Goal: Information Seeking & Learning: Learn about a topic

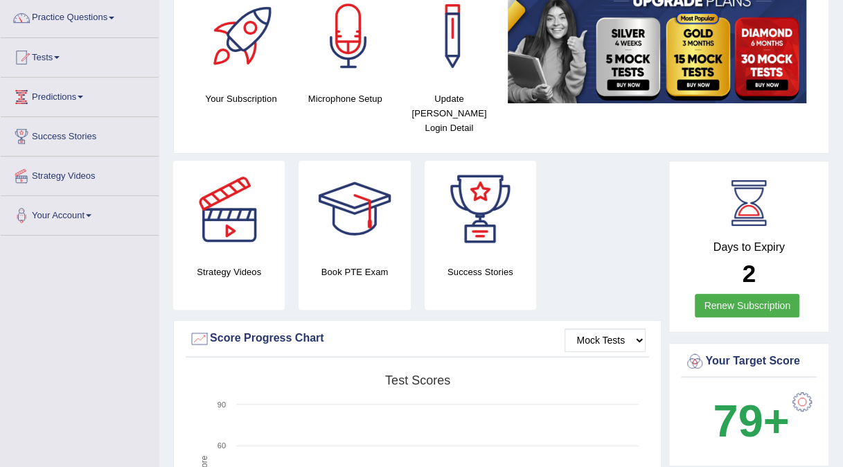
scroll to position [111, 0]
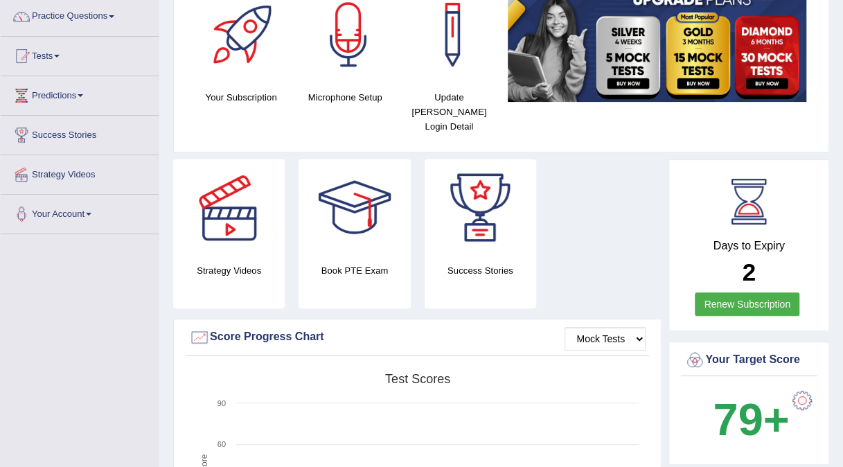
click at [739, 295] on link "Renew Subscription" at bounding box center [747, 304] width 105 height 24
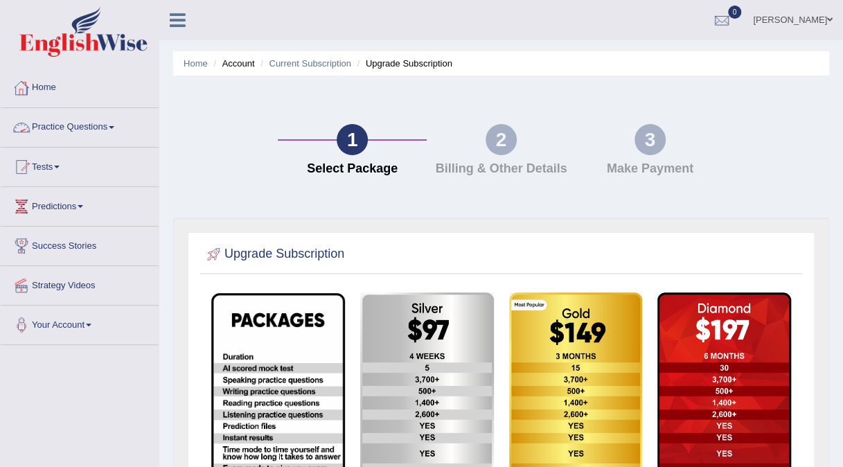
click at [95, 129] on link "Practice Questions" at bounding box center [80, 125] width 158 height 35
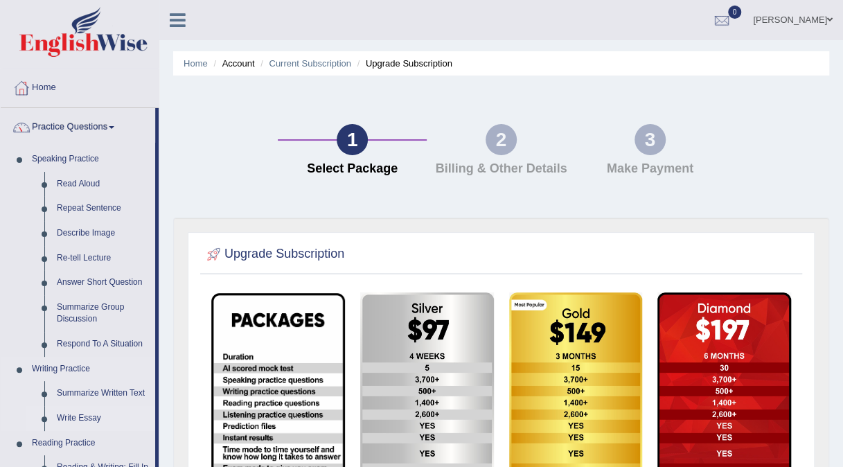
click at [90, 419] on link "Write Essay" at bounding box center [103, 418] width 105 height 25
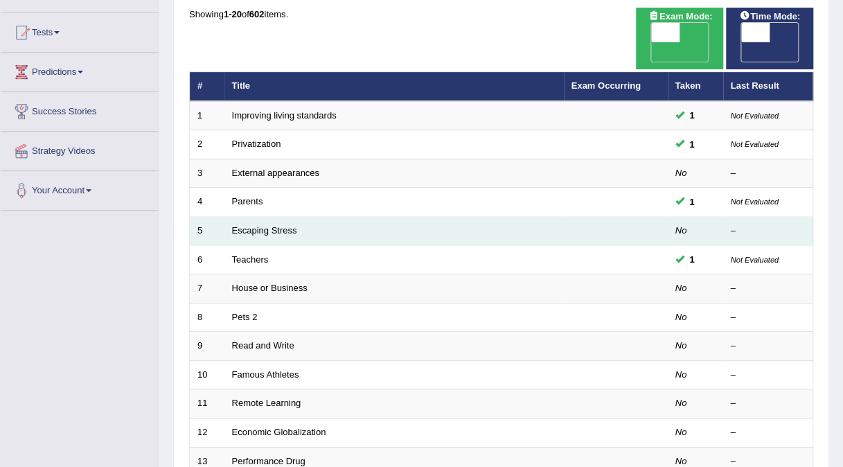
scroll to position [139, 0]
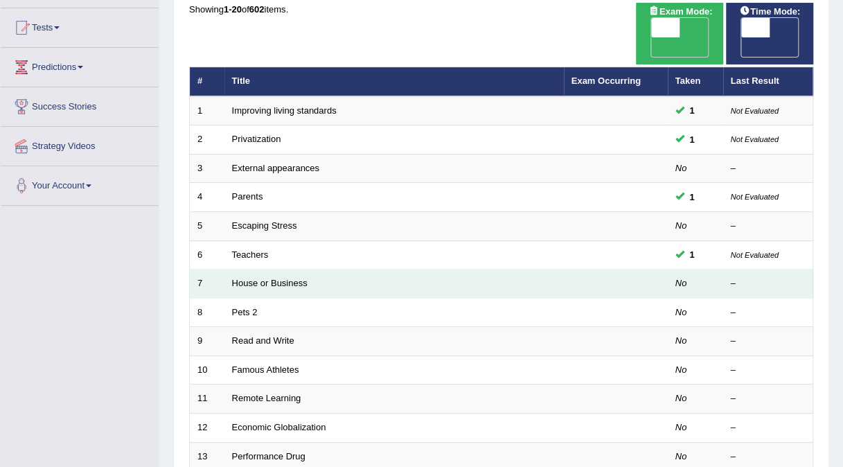
click at [332, 270] on td "House or Business" at bounding box center [395, 284] width 340 height 29
click at [287, 278] on link "House or Business" at bounding box center [270, 283] width 76 height 10
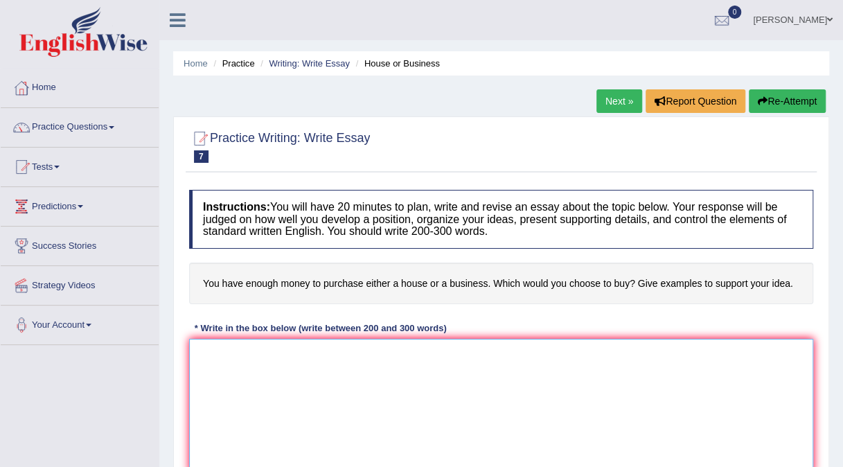
click at [204, 366] on textarea at bounding box center [501, 406] width 624 height 134
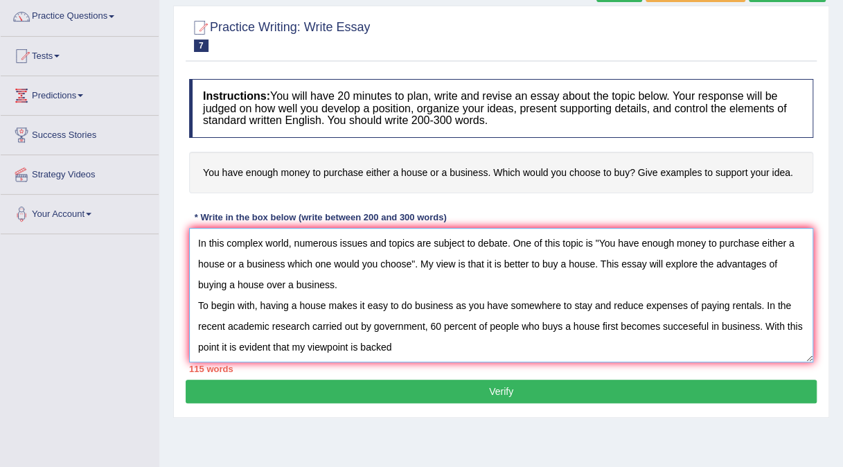
scroll to position [12, 0]
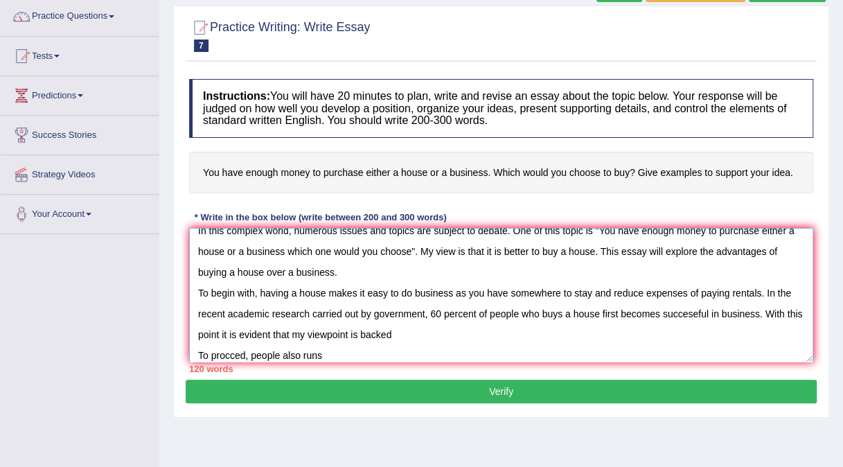
click at [247, 354] on textarea "In this complex world, numerous issues and topics are subject to debate. One of…" at bounding box center [501, 295] width 624 height 134
click at [252, 352] on textarea "In this complex world, numerous issues and topics are subject to debate. One of…" at bounding box center [501, 295] width 624 height 134
click at [254, 354] on textarea "In this complex world, numerous issues and topics are subject to debate. One of…" at bounding box center [501, 295] width 624 height 134
click at [350, 355] on textarea "In this complex world, numerous issues and topics are subject to debate. One of…" at bounding box center [501, 295] width 624 height 134
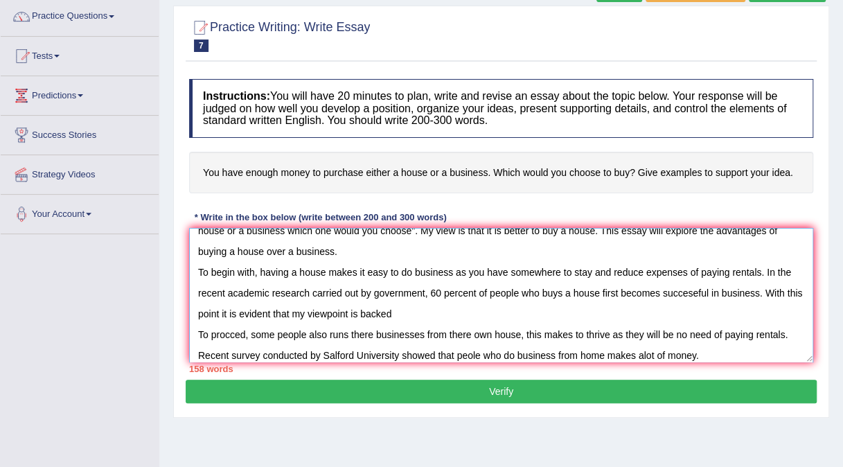
scroll to position [54, 0]
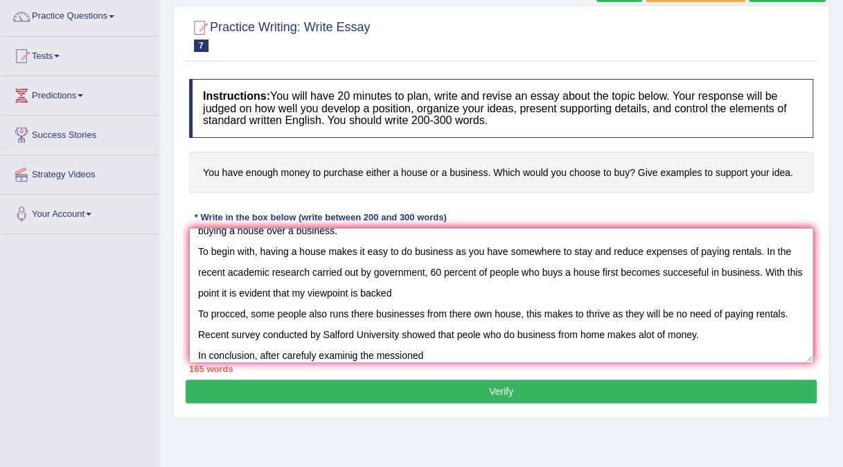
click at [387, 353] on textarea "In this complex world, numerous issues and topics are subject to debate. One of…" at bounding box center [501, 295] width 624 height 134
click at [390, 353] on textarea "In this complex world, numerous issues and topics are subject to debate. One of…" at bounding box center [501, 295] width 624 height 134
click at [431, 353] on textarea "In this complex world, numerous issues and topics are subject to debate. One of…" at bounding box center [501, 295] width 624 height 134
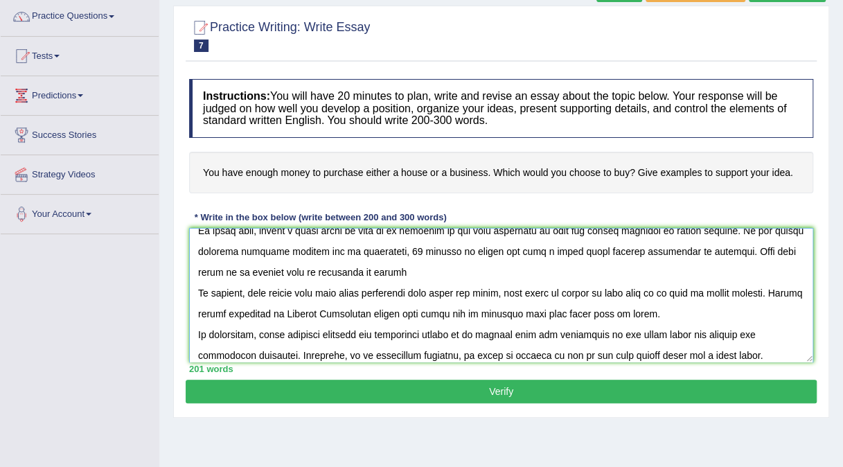
type textarea "In this complex world, numerous issues and topics are subject to debate. One of…"
click at [500, 393] on button "Verify" at bounding box center [501, 392] width 631 height 24
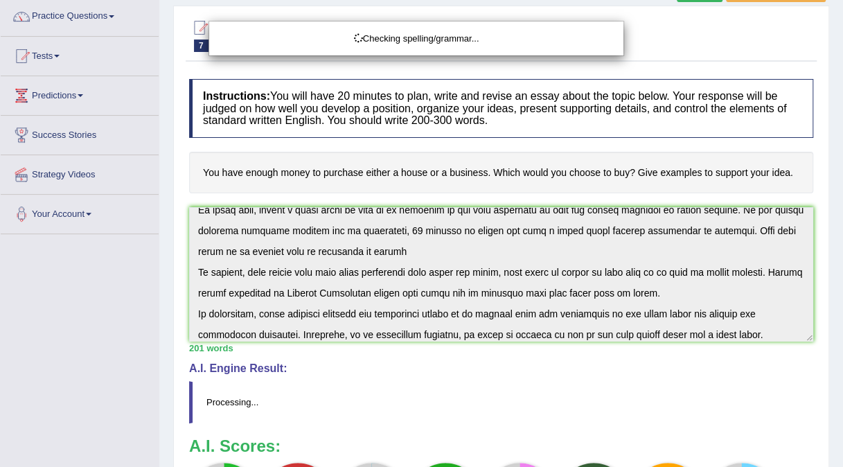
click at [843, 356] on html "Toggle navigation Home Practice Questions Speaking Practice Read Aloud Repeat S…" at bounding box center [421, 122] width 843 height 467
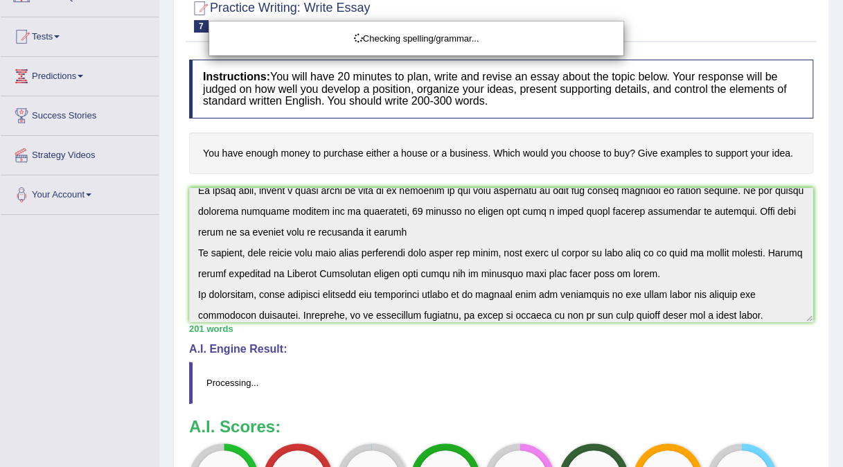
click at [843, 337] on html "Toggle navigation Home Practice Questions Speaking Practice Read Aloud Repeat S…" at bounding box center [421, 103] width 843 height 467
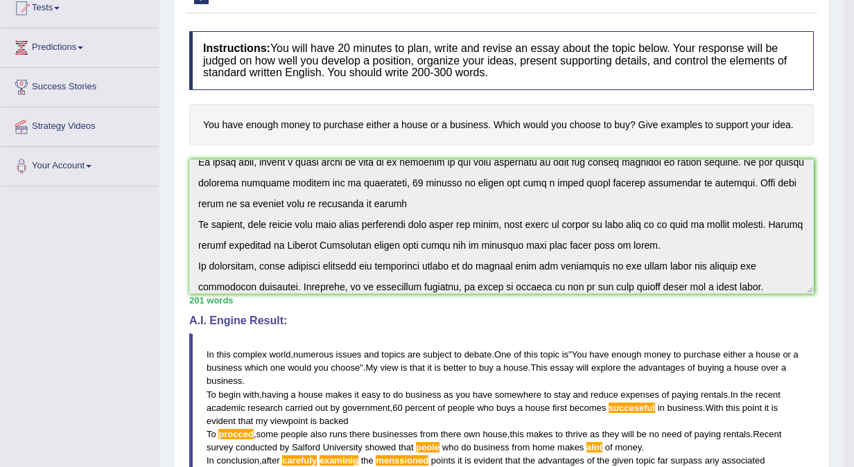
click at [843, 308] on body "Toggle navigation Home Practice Questions Speaking Practice Read Aloud Repeat S…" at bounding box center [427, 74] width 854 height 467
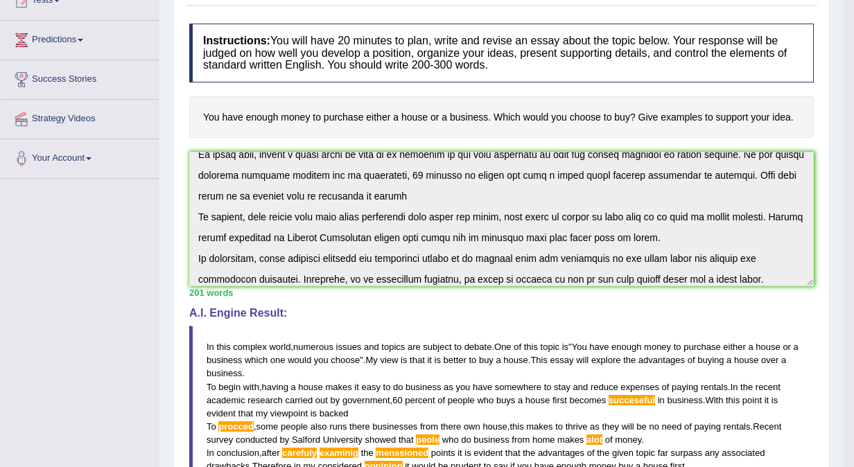
click at [843, 301] on html "Toggle navigation Home Practice Questions Speaking Practice Read Aloud Repeat S…" at bounding box center [427, 67] width 854 height 467
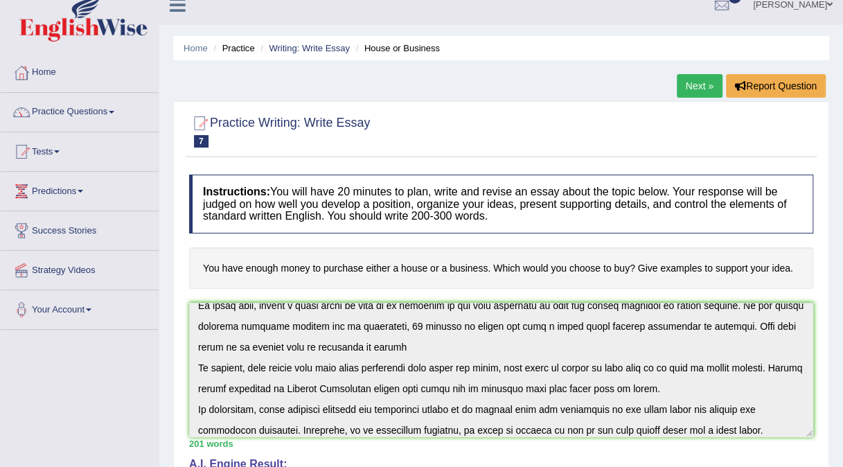
scroll to position [0, 0]
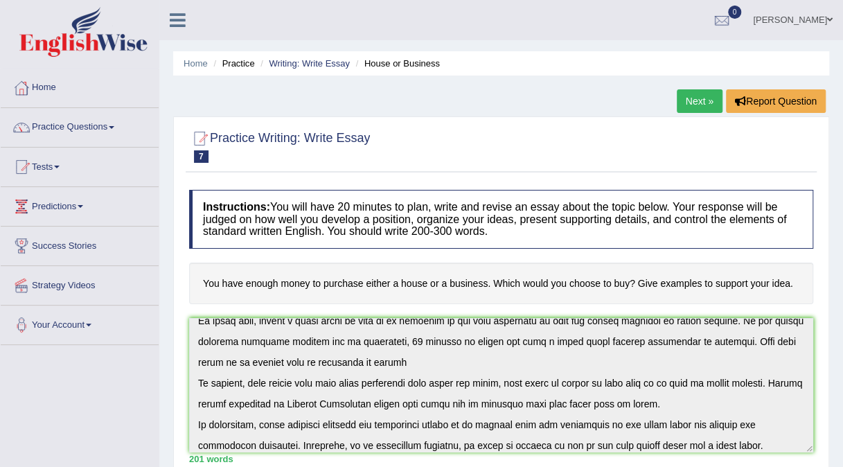
click at [697, 98] on link "Next »" at bounding box center [700, 101] width 46 height 24
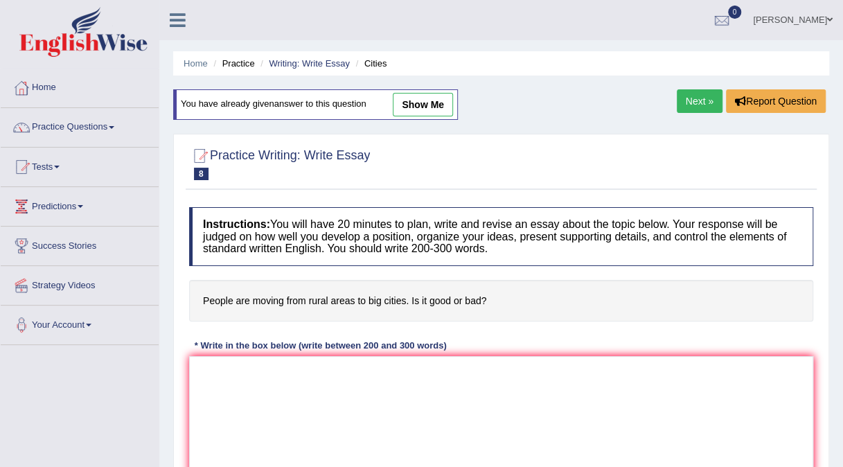
click at [697, 98] on link "Next »" at bounding box center [700, 101] width 46 height 24
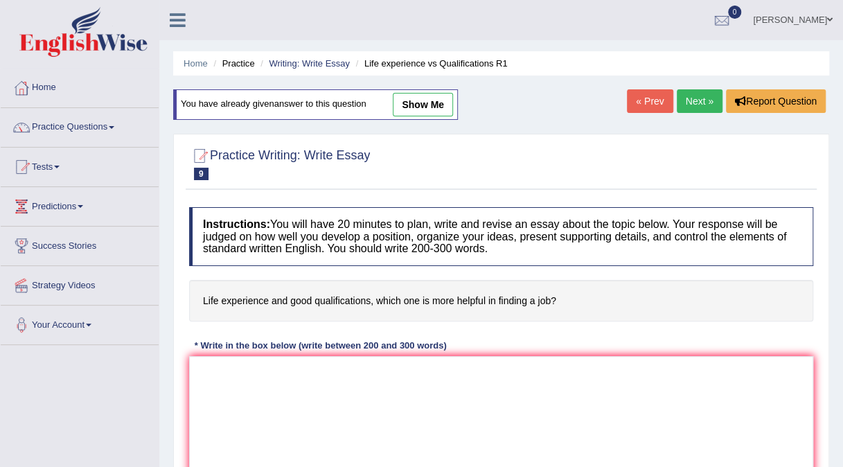
click at [697, 98] on link "Next »" at bounding box center [700, 101] width 46 height 24
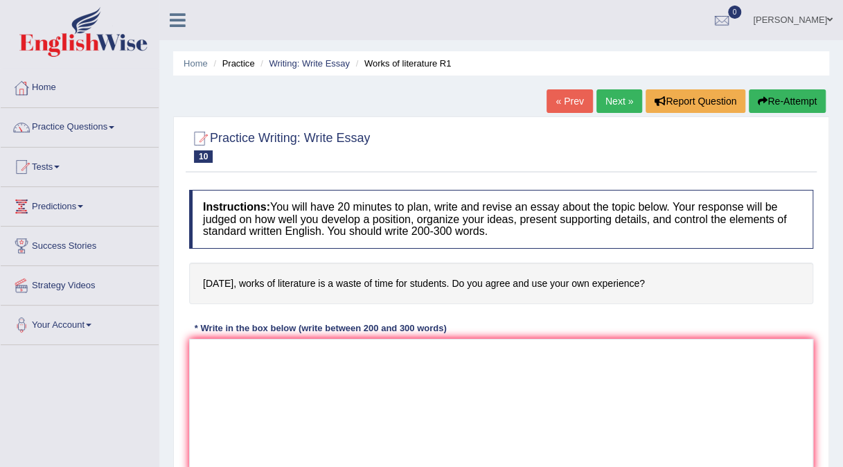
click at [615, 100] on link "Next »" at bounding box center [620, 101] width 46 height 24
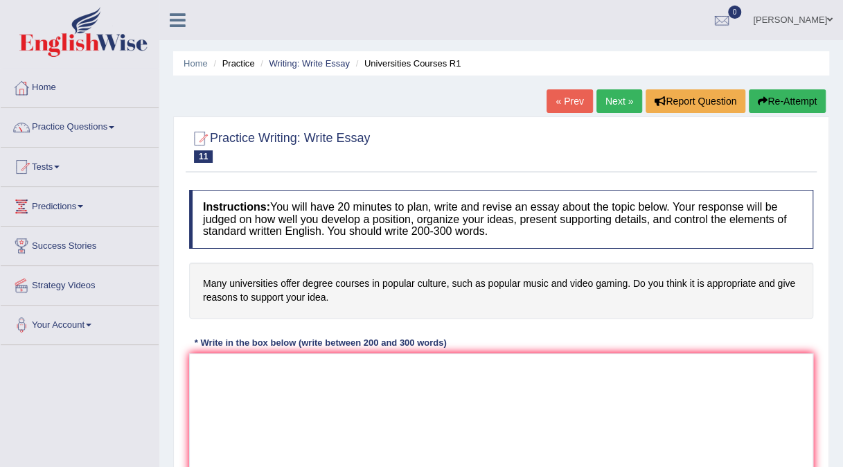
click at [615, 100] on link "Next »" at bounding box center [620, 101] width 46 height 24
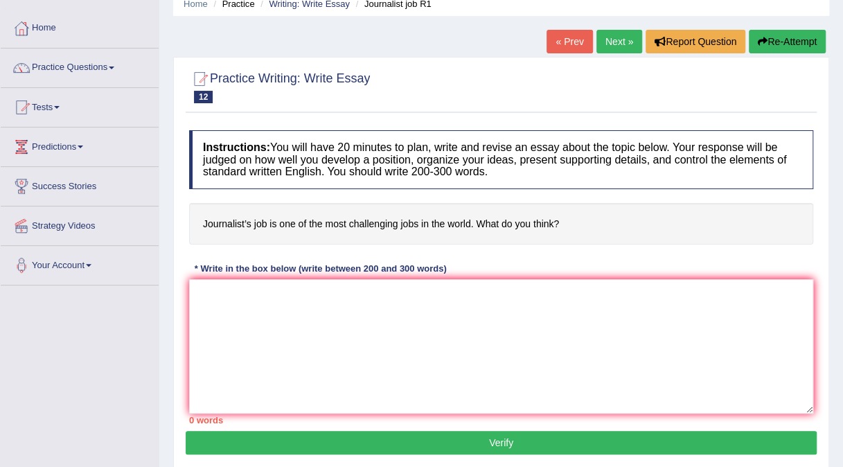
scroll to position [83, 0]
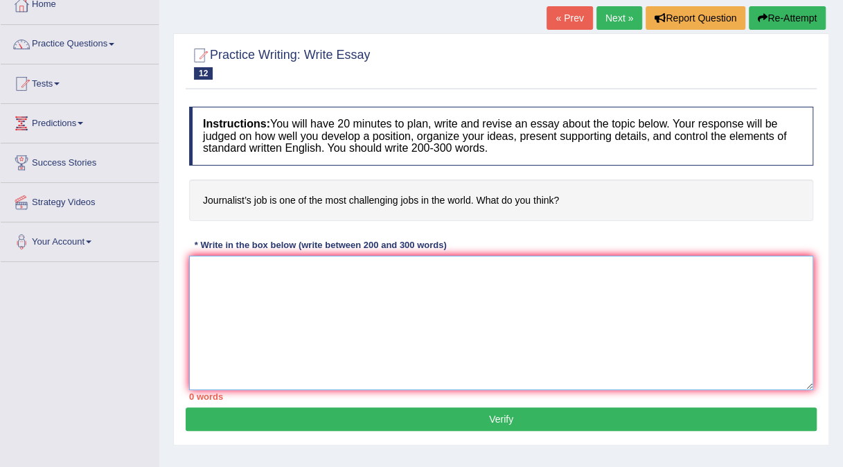
click at [514, 291] on textarea at bounding box center [501, 323] width 624 height 134
click at [229, 270] on textarea "In todays c" at bounding box center [501, 323] width 624 height 134
click at [231, 271] on textarea "In todays c" at bounding box center [501, 323] width 624 height 134
click at [247, 269] on textarea "In today's c" at bounding box center [501, 323] width 624 height 134
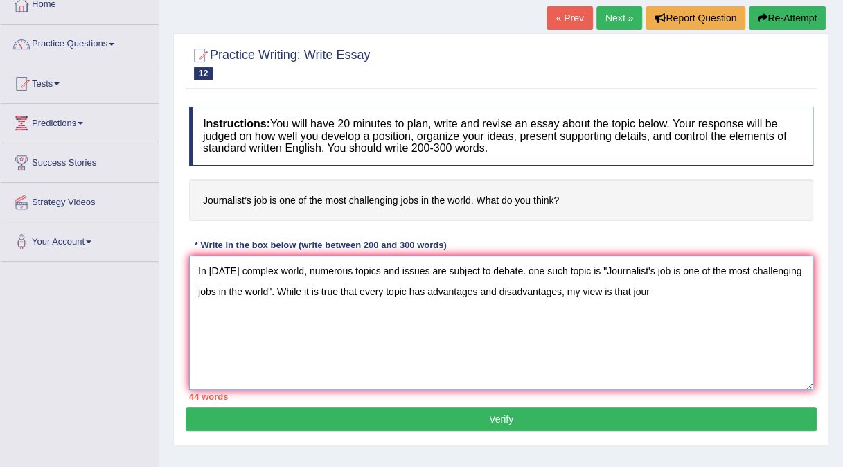
click at [631, 282] on textarea "In today's complex world, numerous topics and issues are subject to debate. one…" at bounding box center [501, 323] width 624 height 134
click at [642, 294] on textarea "In today's complex world, numerous topics and issues are subject to debate. one…" at bounding box center [501, 323] width 624 height 134
click at [632, 288] on textarea "In today's complex world, numerous topics and issues are subject to debate. one…" at bounding box center [501, 323] width 624 height 134
click at [631, 288] on textarea "In today's complex world, numerous topics and issues are subject to debate. one…" at bounding box center [501, 323] width 624 height 134
click at [637, 288] on textarea "In today's complex world, numerous topics and issues are subject to debate. one…" at bounding box center [501, 323] width 624 height 134
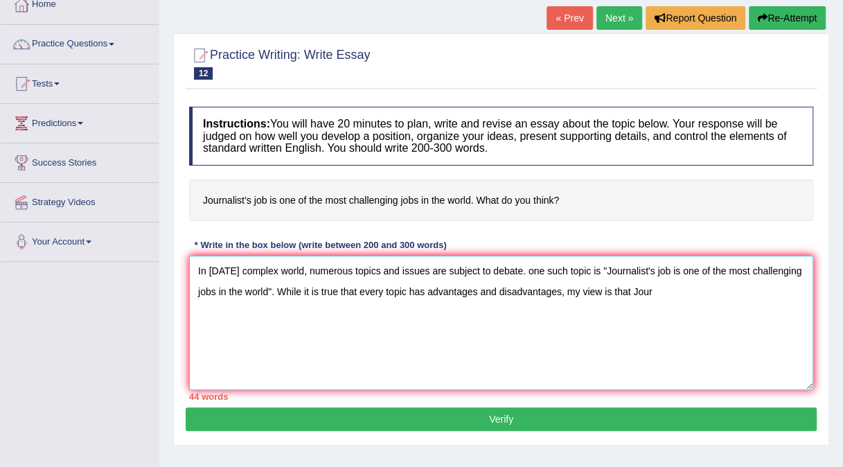
click at [654, 287] on textarea "In today's complex world, numerous topics and issues are subject to debate. one…" at bounding box center [501, 323] width 624 height 134
click at [422, 312] on textarea "In today's complex world, numerous topics and issues are subject to debate. one…" at bounding box center [501, 323] width 624 height 134
click at [463, 312] on textarea "In today's complex world, numerous topics and issues are subject to debate. one…" at bounding box center [501, 323] width 624 height 134
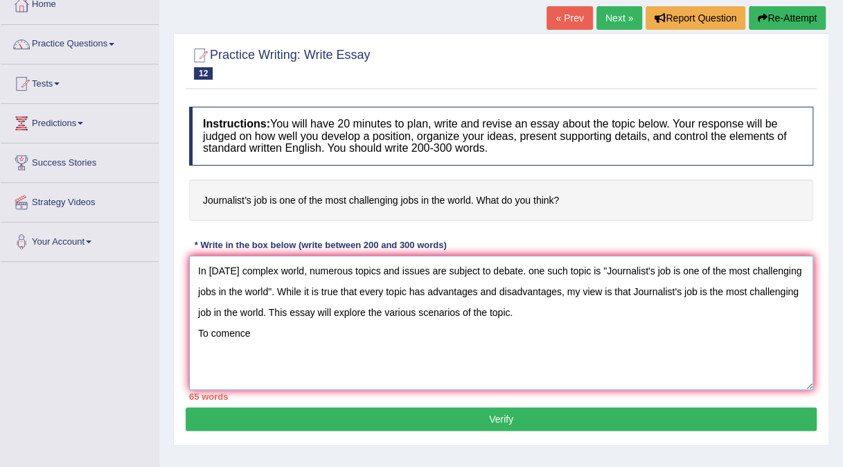
click at [226, 333] on textarea "In today's complex world, numerous topics and issues are subject to debate. one…" at bounding box center [501, 323] width 624 height 134
click at [263, 333] on textarea "In today's complex world, numerous topics and issues are subject to debate. one…" at bounding box center [501, 323] width 624 height 134
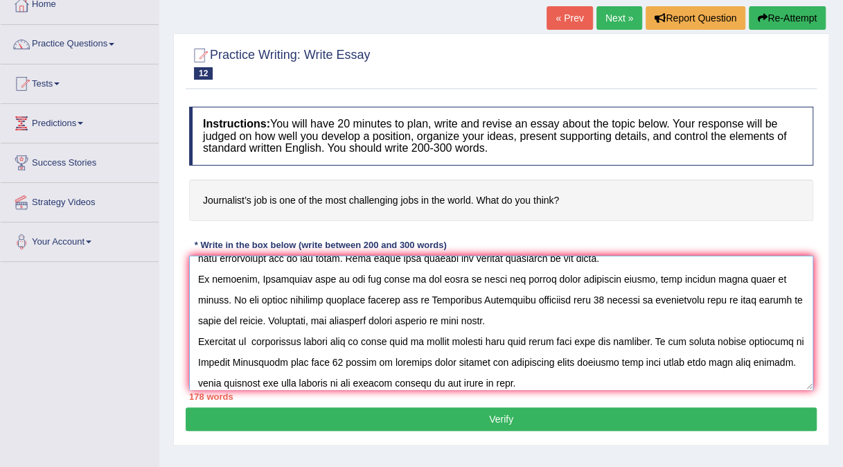
scroll to position [75, 0]
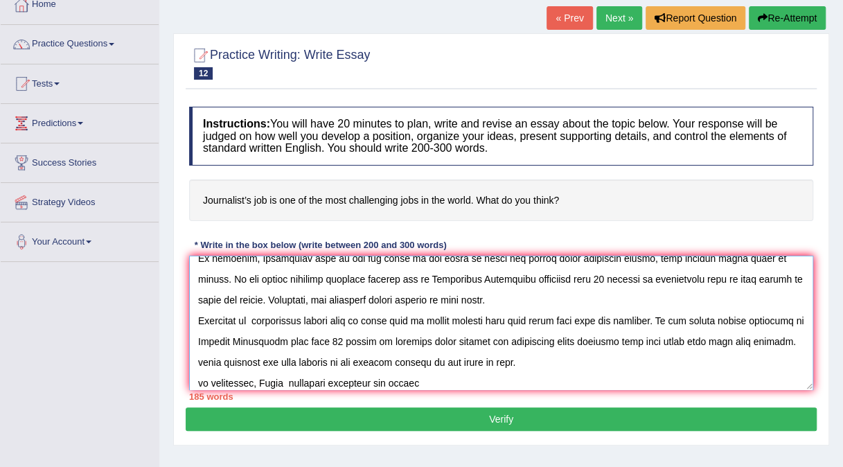
click at [384, 382] on textarea at bounding box center [501, 323] width 624 height 134
click at [463, 380] on textarea at bounding box center [501, 323] width 624 height 134
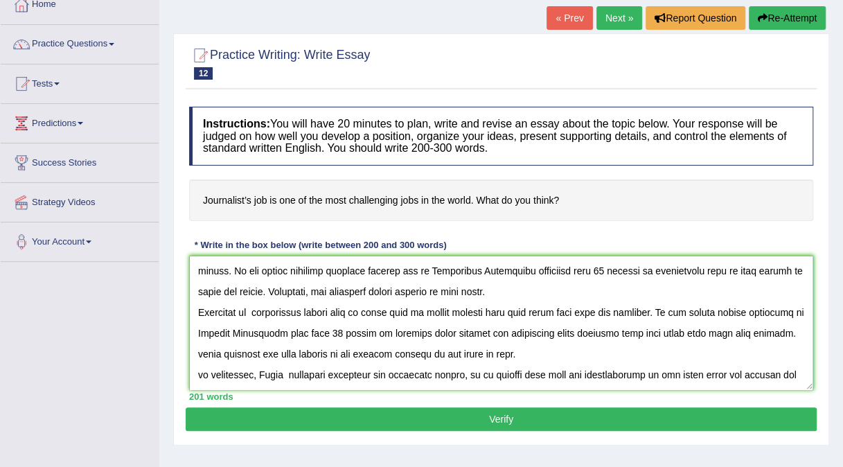
scroll to position [96, 0]
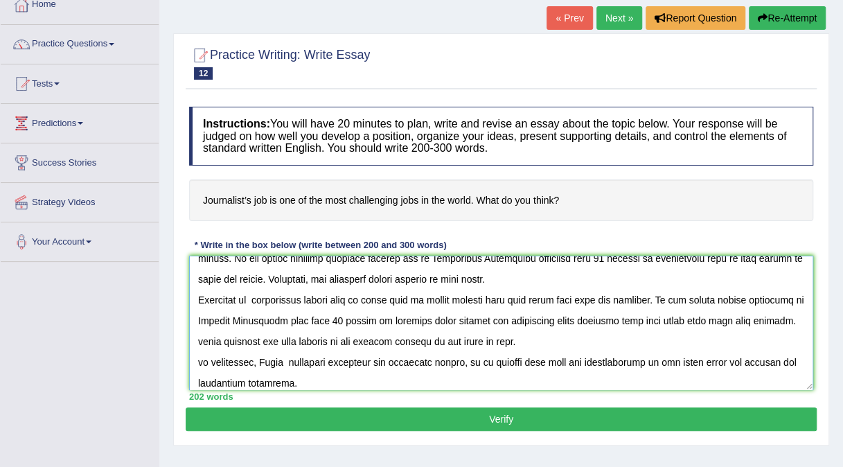
type textarea "In today's complex world, numerous topics and issues are subject to debate. one…"
click at [441, 421] on button "Verify" at bounding box center [501, 420] width 631 height 24
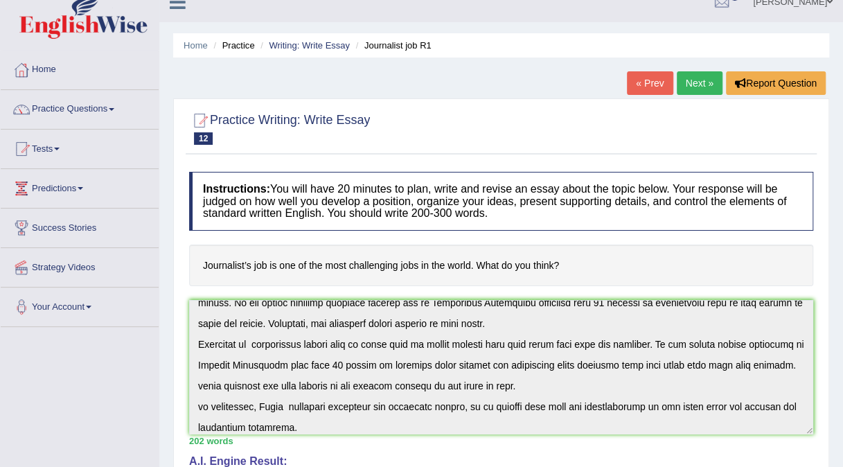
scroll to position [0, 0]
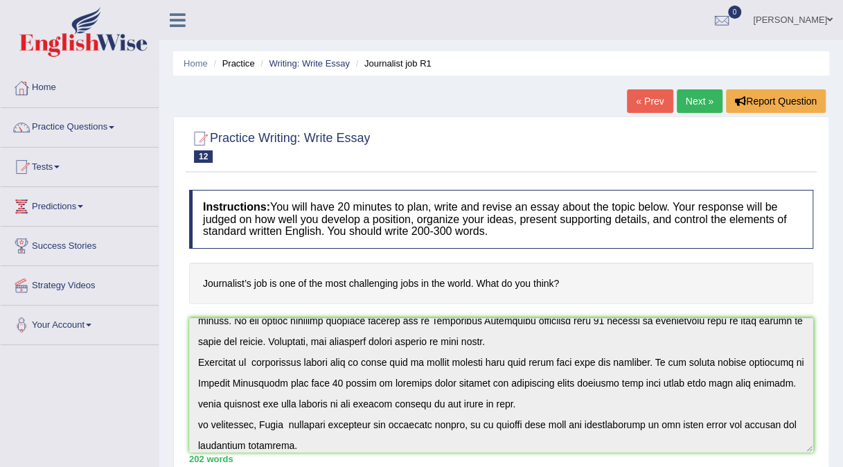
click at [699, 100] on link "Next »" at bounding box center [700, 101] width 46 height 24
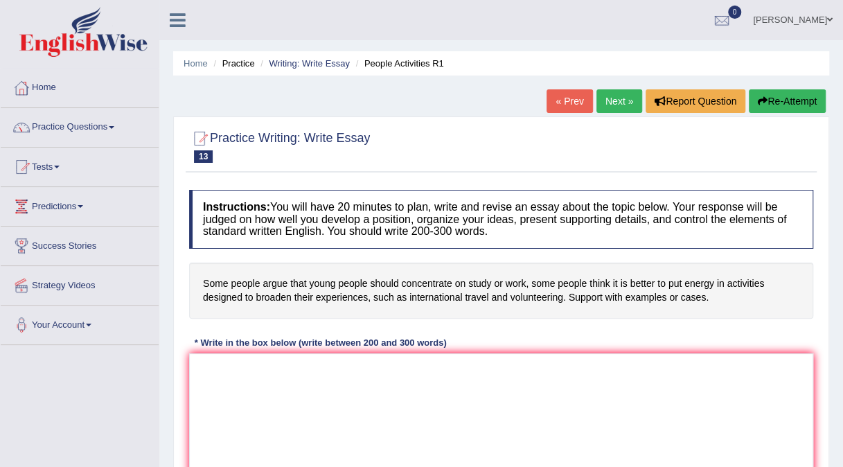
click at [615, 101] on link "Next »" at bounding box center [620, 101] width 46 height 24
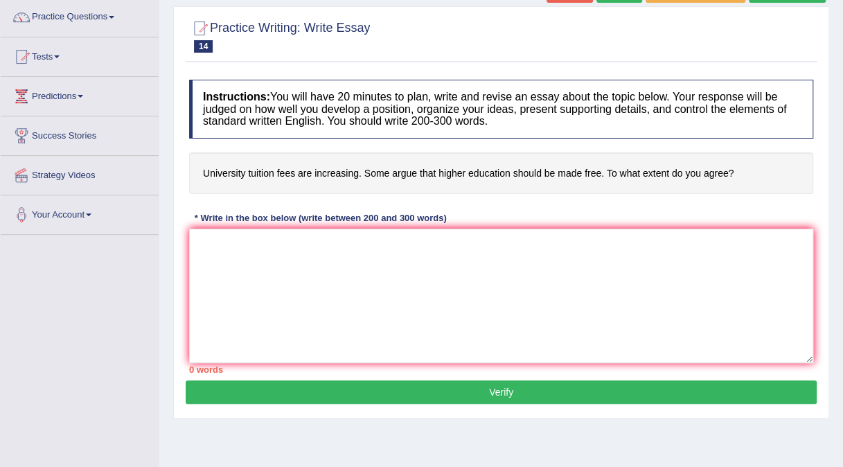
scroll to position [111, 0]
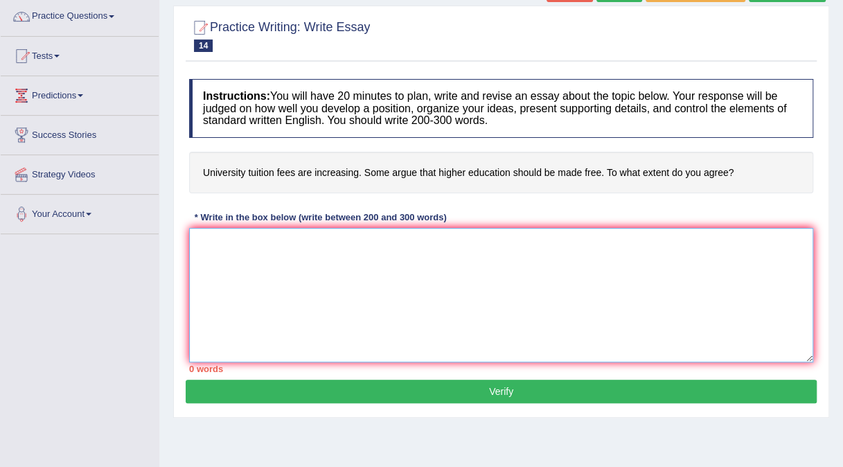
click at [229, 261] on textarea at bounding box center [501, 295] width 624 height 134
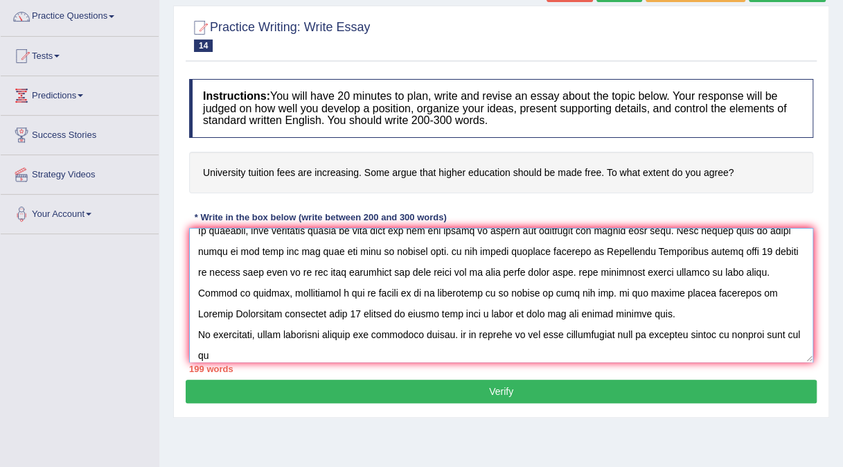
scroll to position [96, 0]
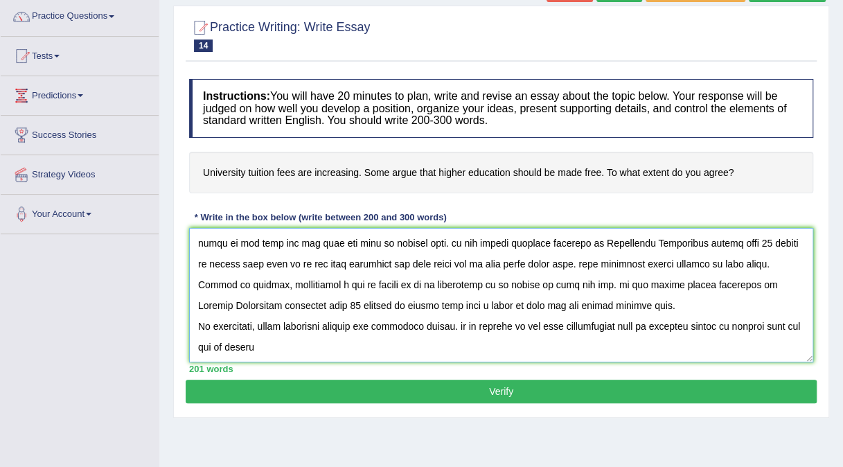
type textarea "In today's complex world, numerous topics and issues are subject to debate. One…"
click at [494, 387] on button "Verify" at bounding box center [501, 392] width 631 height 24
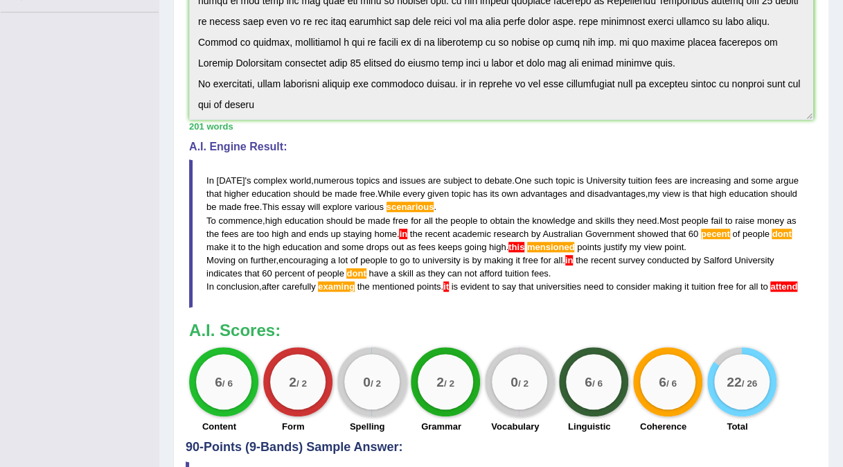
scroll to position [360, 0]
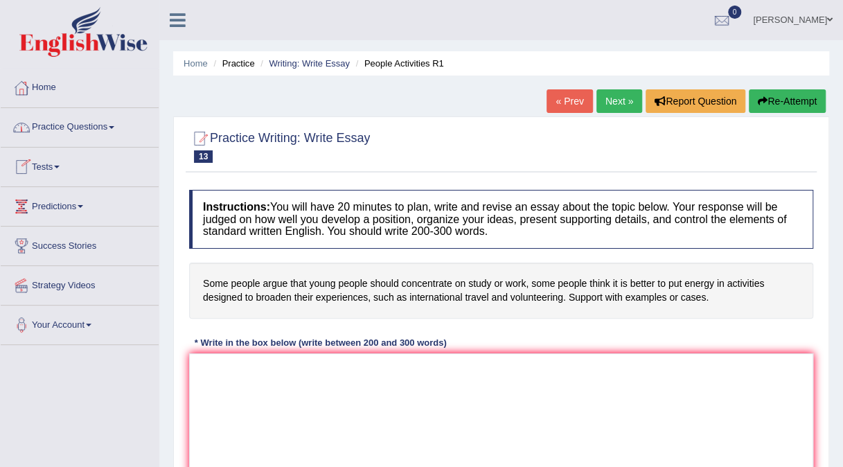
click at [110, 125] on link "Practice Questions" at bounding box center [80, 125] width 158 height 35
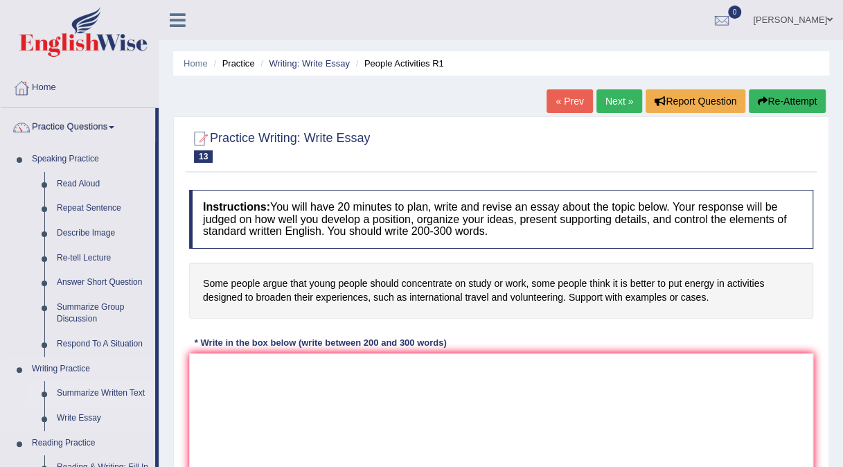
click at [110, 396] on link "Summarize Written Text" at bounding box center [103, 393] width 105 height 25
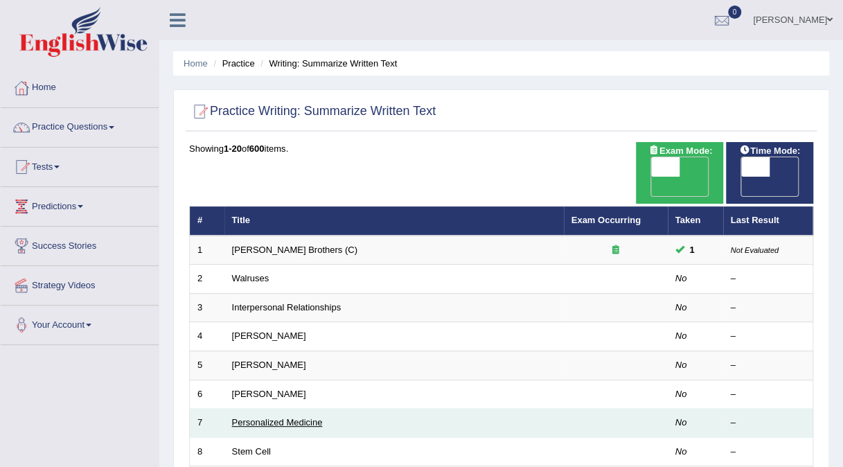
click at [265, 417] on link "Personalized Medicine" at bounding box center [277, 422] width 91 height 10
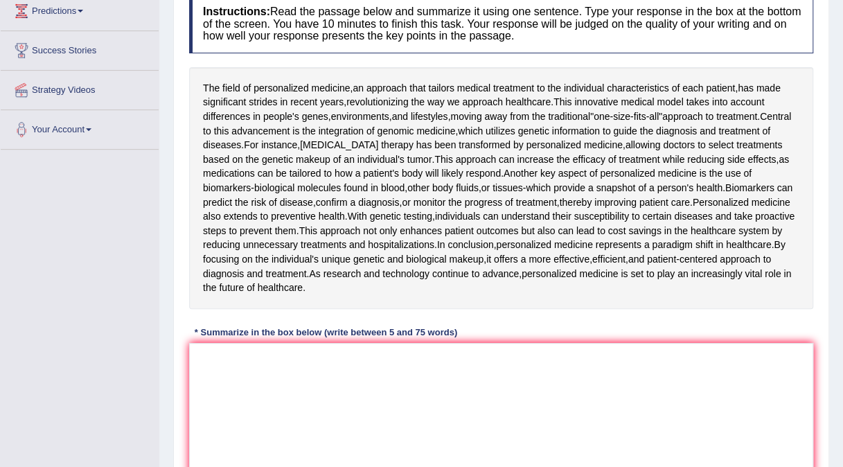
scroll to position [197, 0]
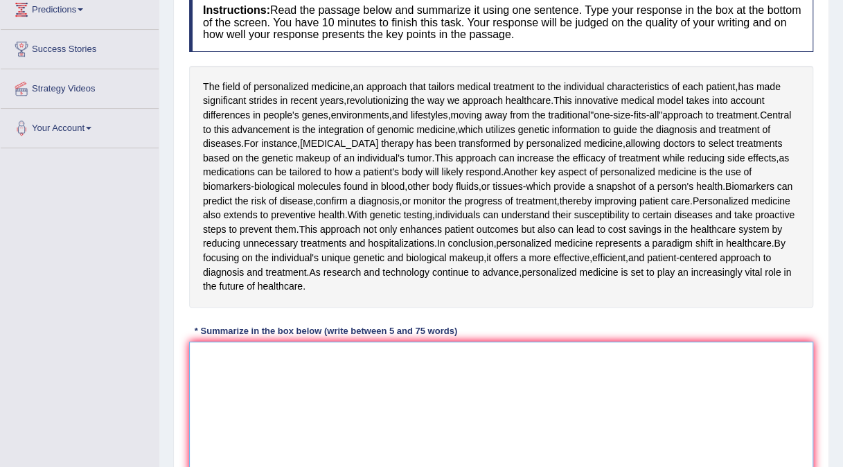
click at [230, 369] on textarea at bounding box center [501, 409] width 624 height 134
drag, startPoint x: 219, startPoint y: 85, endPoint x: 304, endPoint y: 91, distance: 85.5
click at [304, 91] on div "The field of personalized medicine , an approach that tailors medical treatment…" at bounding box center [501, 187] width 624 height 242
click at [256, 356] on textarea "The field of" at bounding box center [501, 409] width 624 height 134
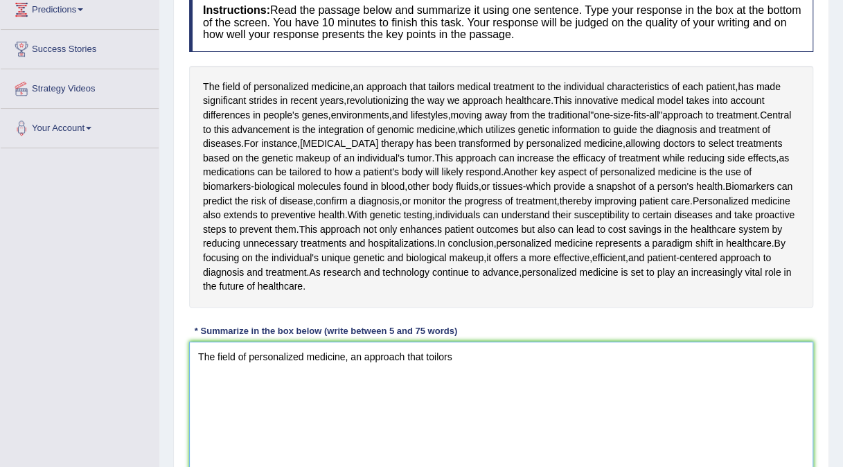
click at [430, 362] on textarea "The field of personalized medicine, an approach that toilors" at bounding box center [501, 409] width 624 height 134
click at [429, 359] on textarea "The field of personalized medicine, an approach that toilors" at bounding box center [501, 409] width 624 height 134
click at [453, 358] on textarea "The field of personalized medicine, an approach that tailors" at bounding box center [501, 409] width 624 height 134
click at [520, 353] on textarea "The field of personalized medicine, an approach that tailors medical treat" at bounding box center [501, 409] width 624 height 134
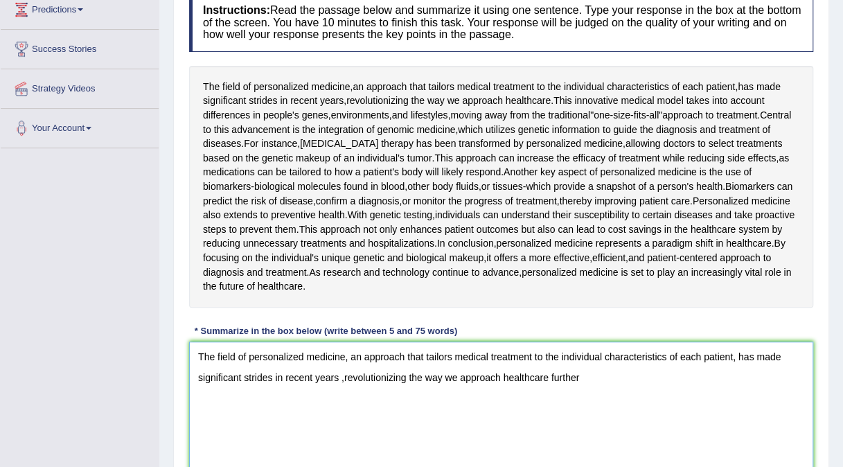
click at [547, 378] on textarea "The field of personalized medicine, an approach that tailors medical treatment …" at bounding box center [501, 409] width 624 height 134
click at [581, 377] on textarea "The field of personalized medicine, an approach that tailors medical treatment …" at bounding box center [501, 409] width 624 height 134
click at [589, 374] on textarea "The field of personalized medicine, an approach that tailors medical treatment …" at bounding box center [501, 409] width 624 height 134
click at [602, 378] on textarea "The field of personalized medicine, an approach that tailors medical treatment …" at bounding box center [501, 409] width 624 height 134
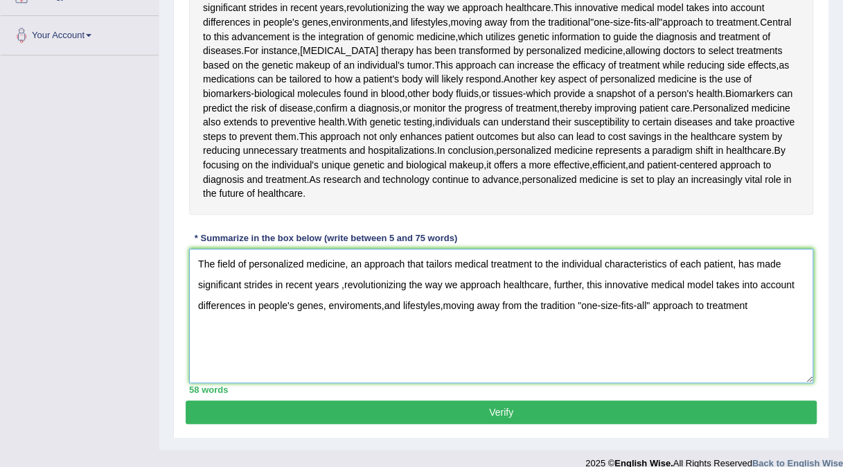
scroll to position [304, 0]
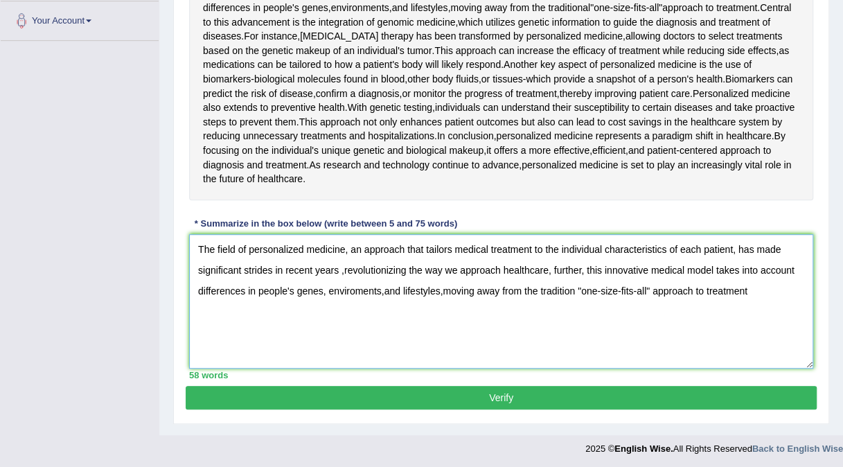
type textarea "The field of personalized medicine, an approach that tailors medical treatment …"
click at [591, 395] on button "Verify" at bounding box center [501, 398] width 631 height 24
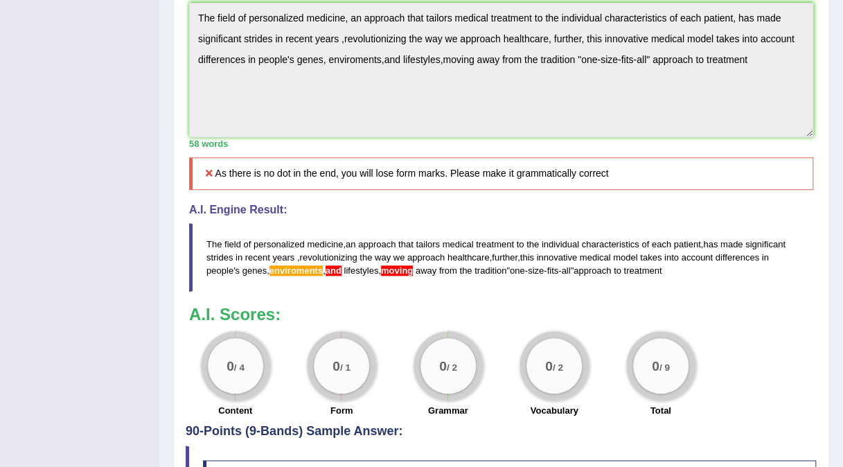
scroll to position [518, 0]
